Goal: Navigation & Orientation: Find specific page/section

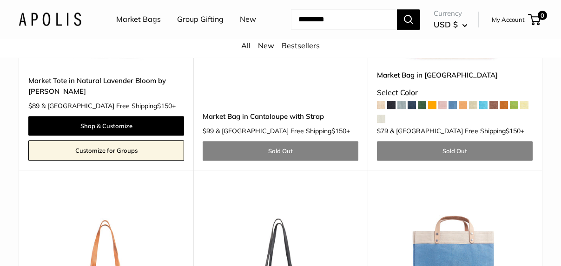
scroll to position [4790, 0]
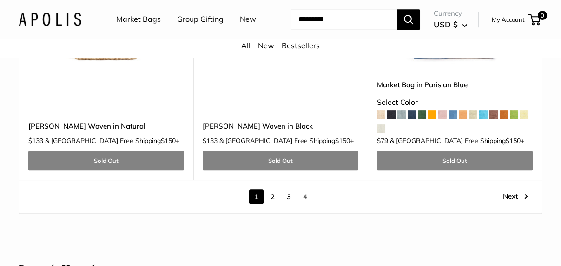
click at [273, 195] on link "2" at bounding box center [273, 197] width 14 height 14
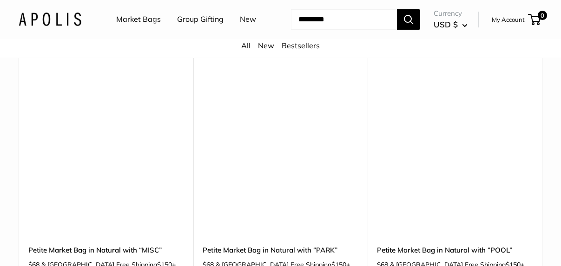
scroll to position [4476, 0]
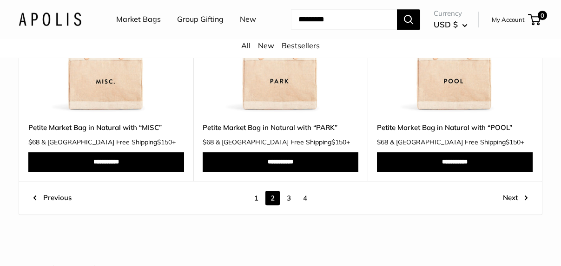
click at [288, 196] on link "3" at bounding box center [289, 198] width 14 height 14
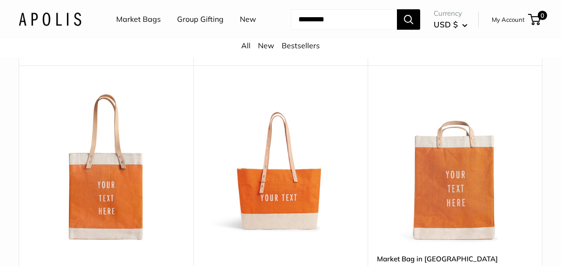
scroll to position [2372, 0]
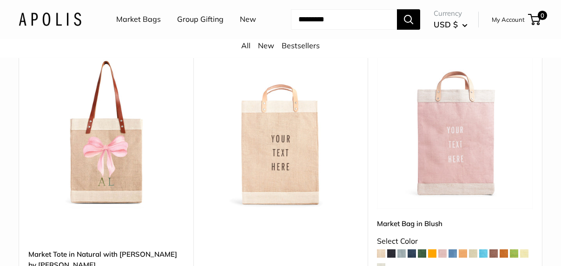
click at [246, 45] on link "All" at bounding box center [245, 45] width 9 height 9
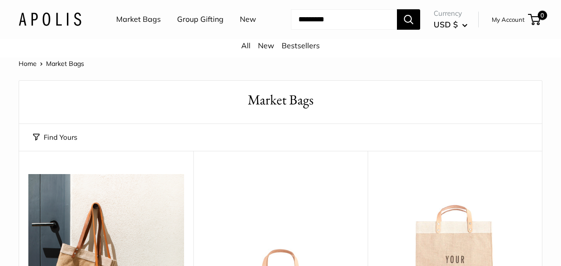
click at [30, 63] on link "Home" at bounding box center [28, 64] width 18 height 8
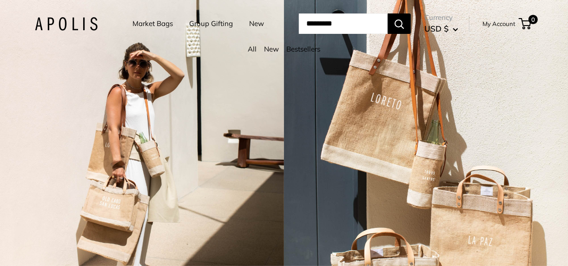
click at [155, 24] on link "Market Bags" at bounding box center [153, 23] width 40 height 13
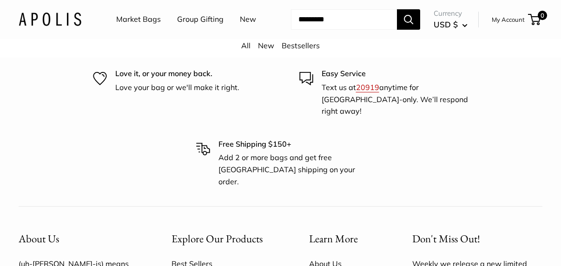
scroll to position [2232, 0]
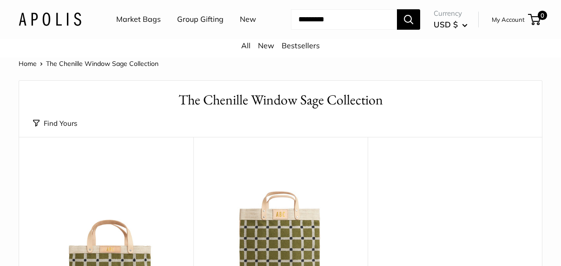
scroll to position [93, 0]
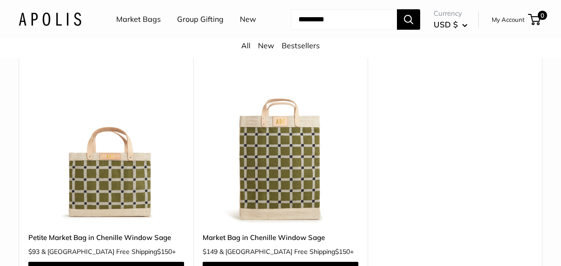
click at [0, 0] on img at bounding box center [0, 0] width 0 height 0
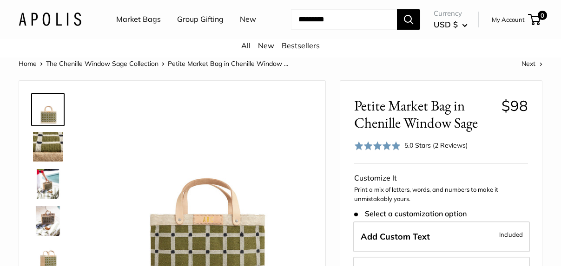
click at [130, 63] on link "The Chenille Window Sage Collection" at bounding box center [102, 64] width 113 height 8
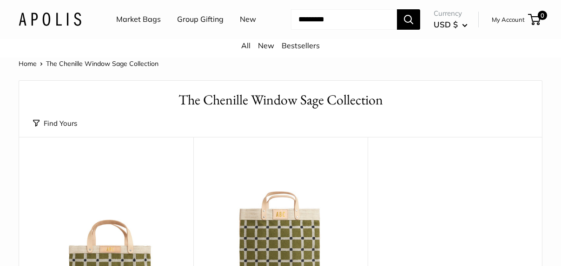
click at [132, 21] on link "Market Bags" at bounding box center [138, 20] width 45 height 14
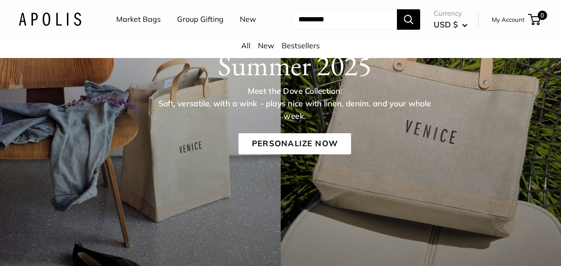
scroll to position [186, 0]
